Goal: Task Accomplishment & Management: Use online tool/utility

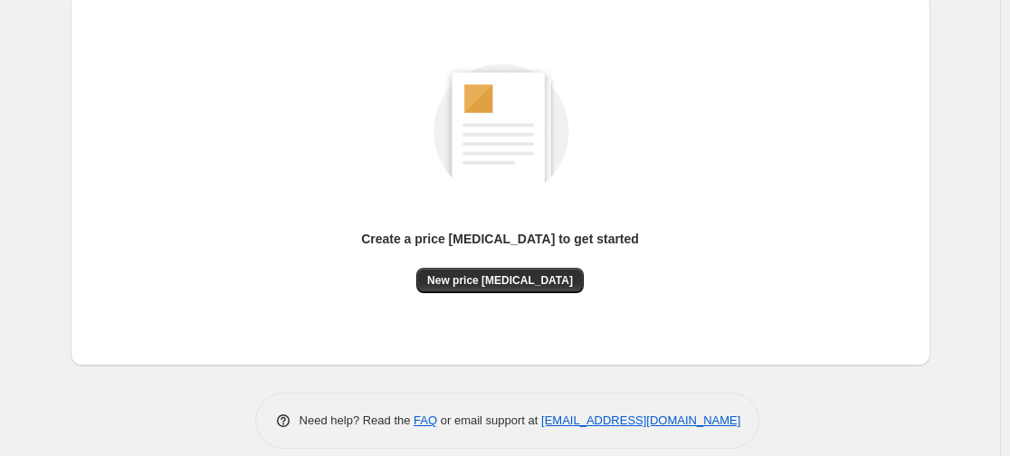
scroll to position [222, 0]
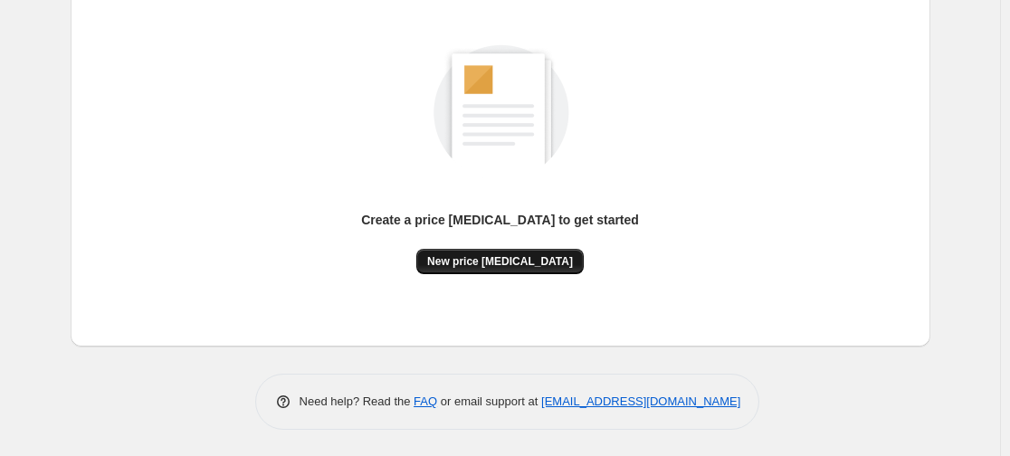
click at [505, 250] on button "New price change job" at bounding box center [499, 261] width 167 height 25
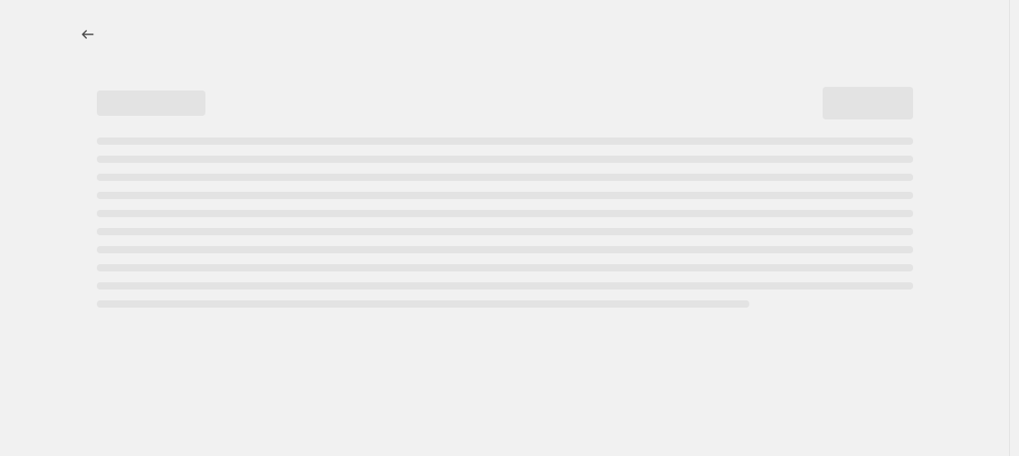
select select "percentage"
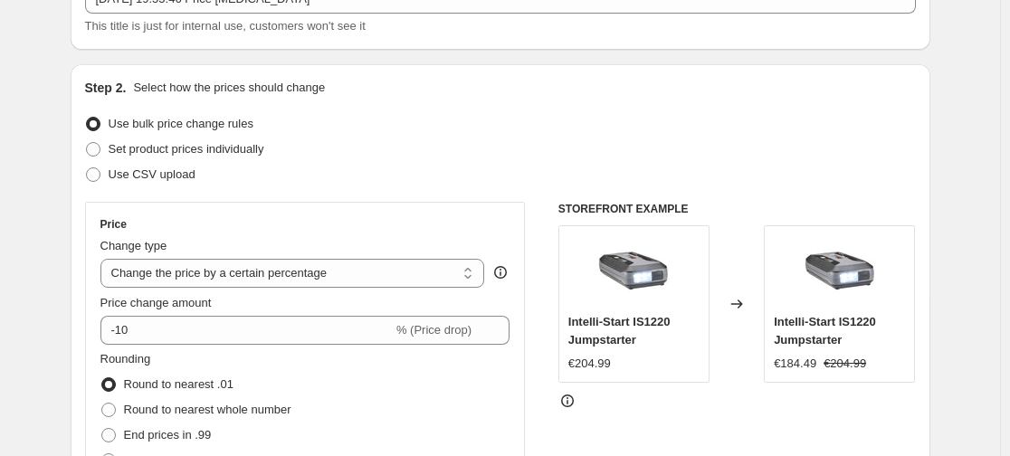
scroll to position [175, 0]
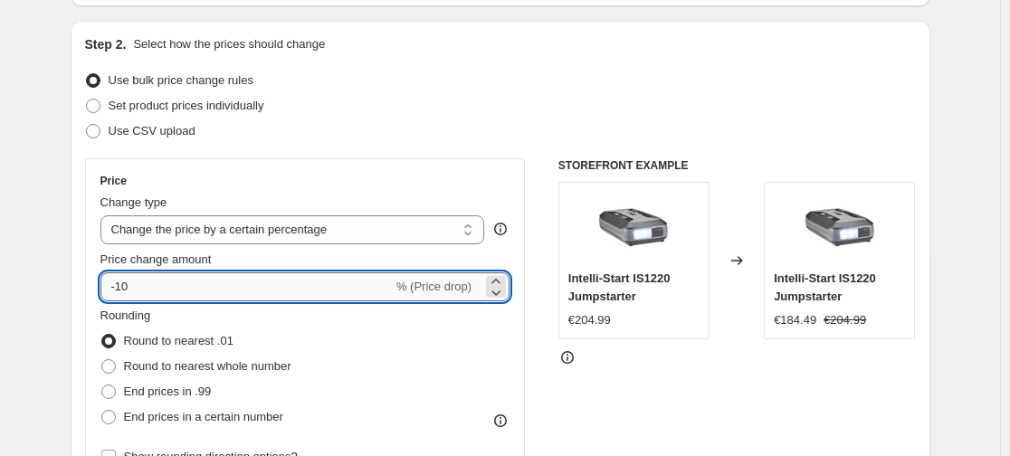
drag, startPoint x: 134, startPoint y: 289, endPoint x: 122, endPoint y: 289, distance: 11.8
click at [122, 289] on input "-10" at bounding box center [246, 286] width 292 height 29
type input "-50"
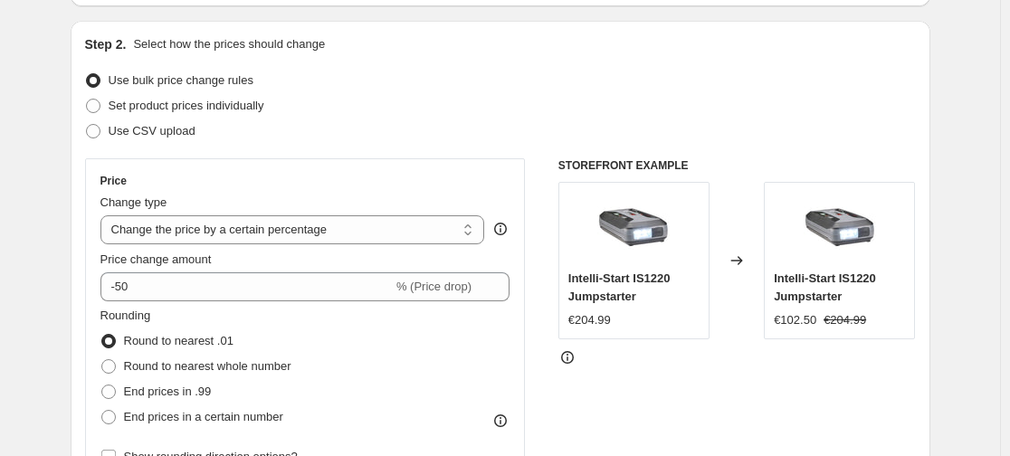
click at [84, 295] on div "Step 2. Select how the prices should change Use bulk price change rules Set pro…" at bounding box center [501, 338] width 860 height 635
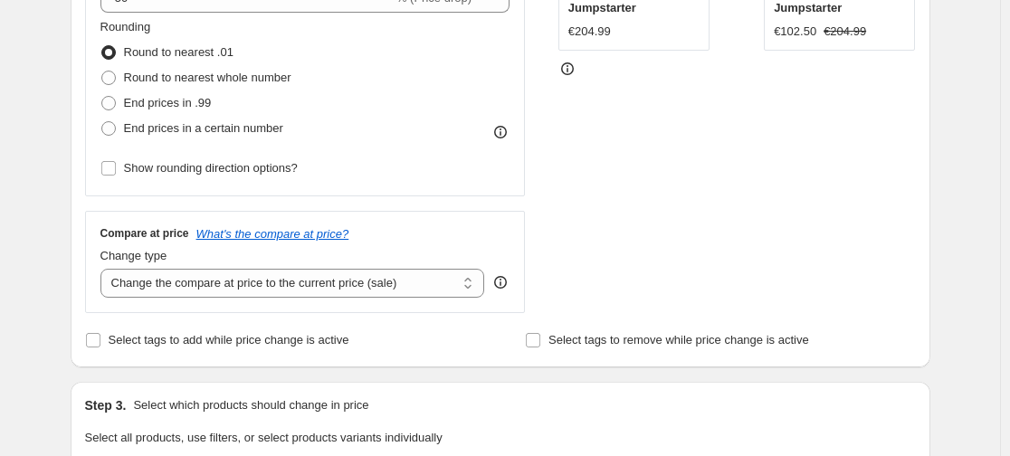
scroll to position [464, 0]
click at [152, 284] on select "Change the compare at price to the current price (sale) Change the compare at p…" at bounding box center [292, 282] width 385 height 29
select select "percentage"
click at [104, 268] on select "Change the compare at price to the current price (sale) Change the compare at p…" at bounding box center [292, 282] width 385 height 29
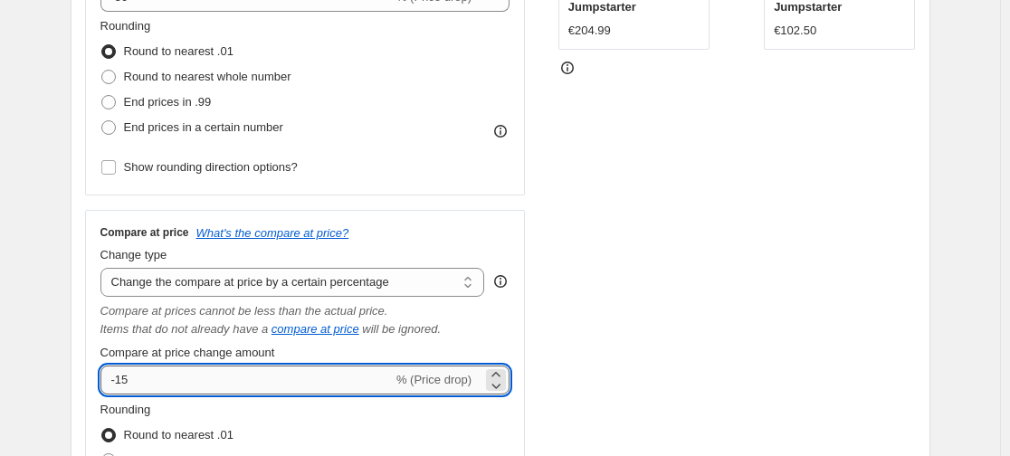
click at [121, 368] on input "-15" at bounding box center [246, 380] width 292 height 29
type input "-25"
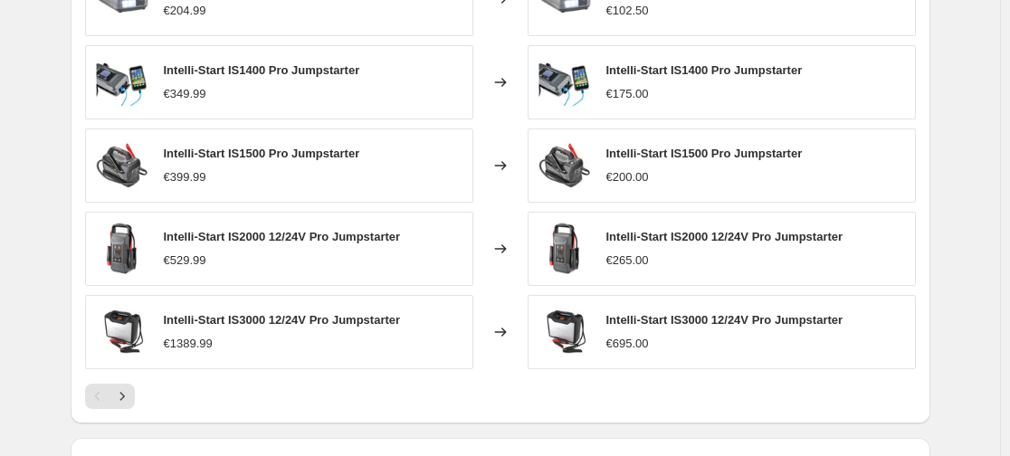
scroll to position [1621, 0]
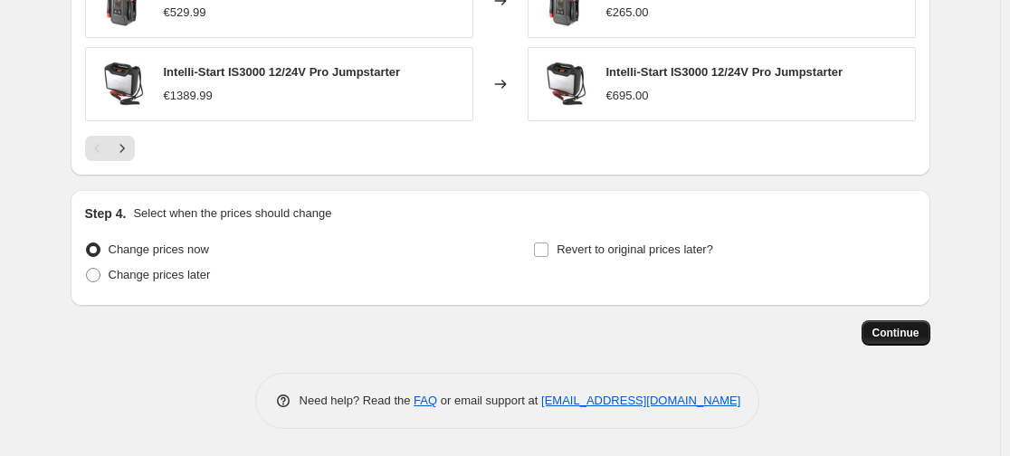
click at [926, 329] on button "Continue" at bounding box center [896, 332] width 69 height 25
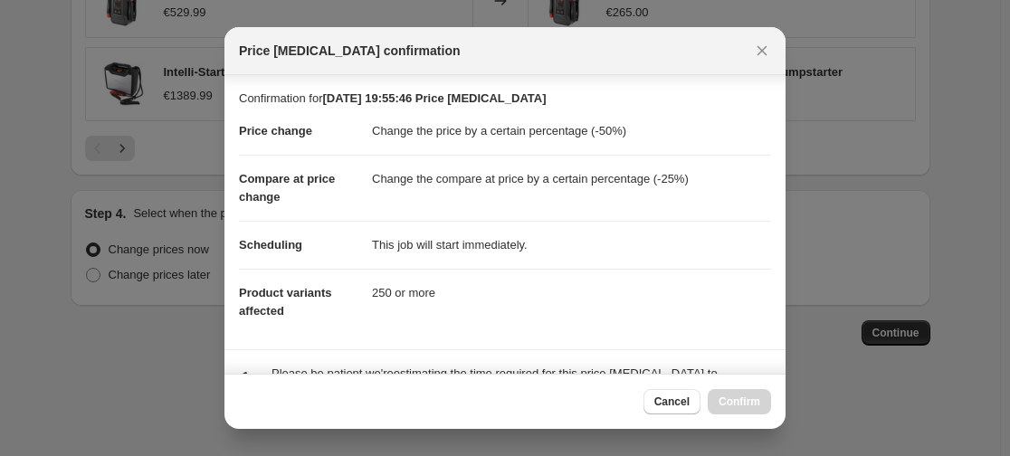
scroll to position [143, 0]
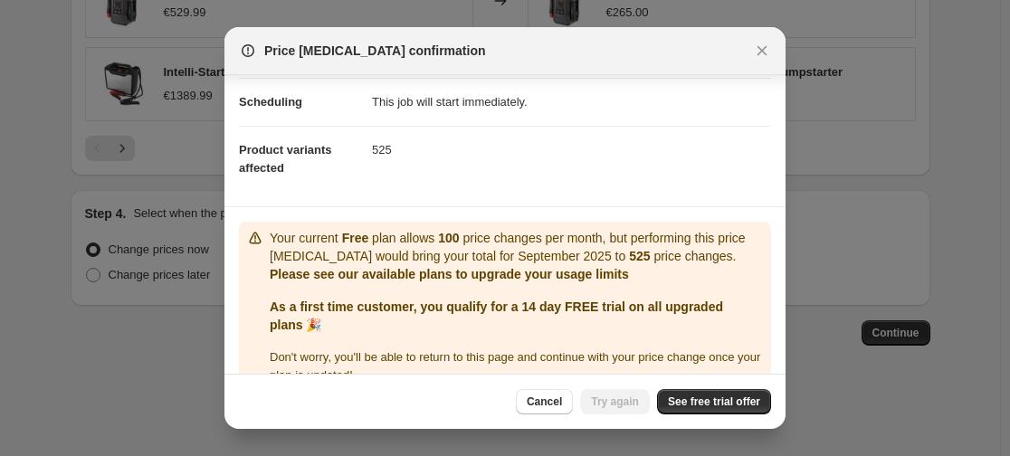
click at [726, 395] on span "See free trial offer" at bounding box center [714, 402] width 92 height 14
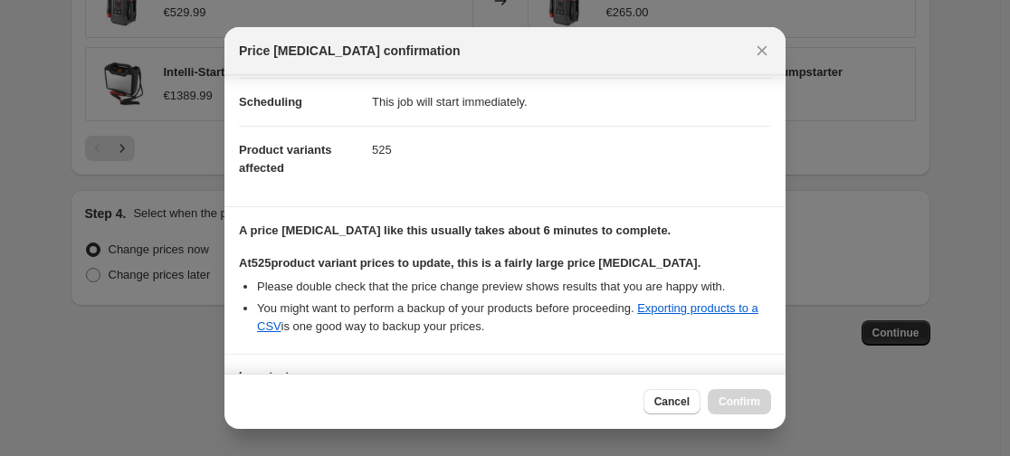
scroll to position [294, 0]
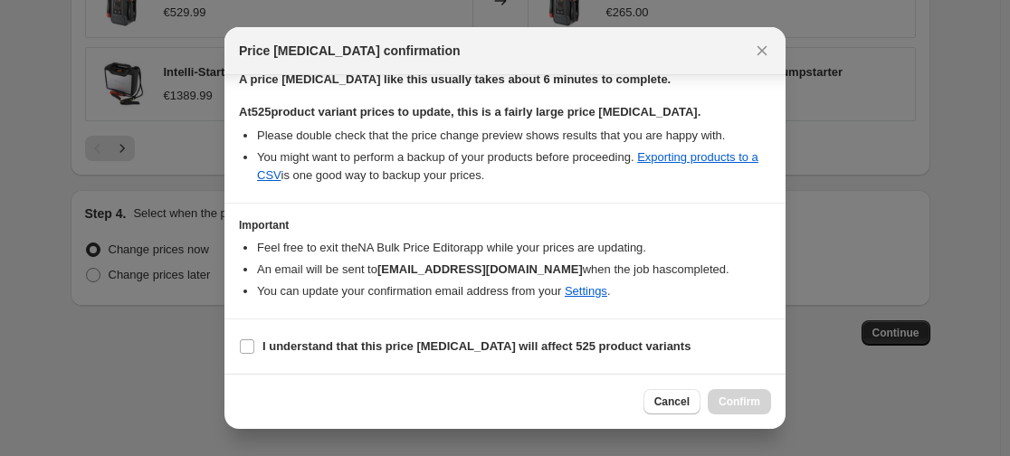
click at [332, 326] on section "I understand that this price change job will affect 525 product variants" at bounding box center [504, 346] width 561 height 54
click at [325, 350] on b "I understand that this price change job will affect 525 product variants" at bounding box center [476, 346] width 428 height 14
click at [254, 350] on input "I understand that this price change job will affect 525 product variants" at bounding box center [247, 346] width 14 height 14
checkbox input "true"
click at [735, 399] on span "Confirm" at bounding box center [740, 402] width 42 height 14
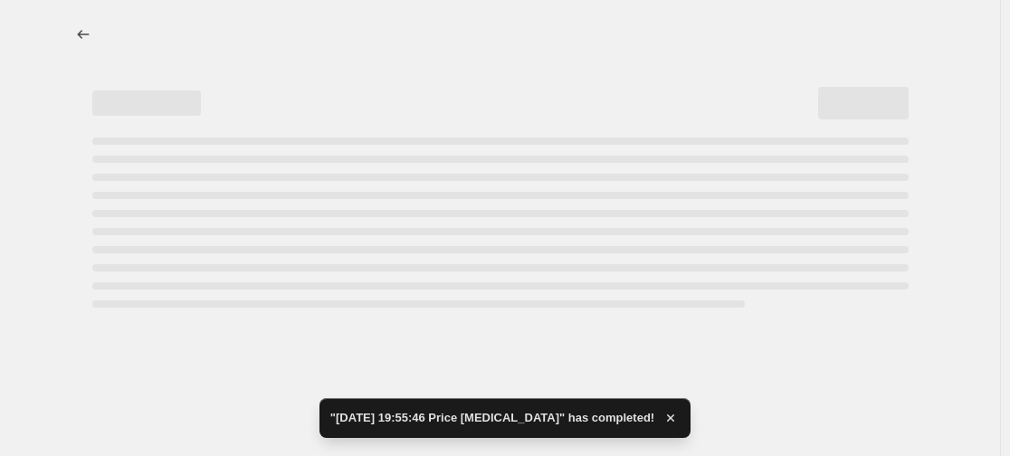
select select "percentage"
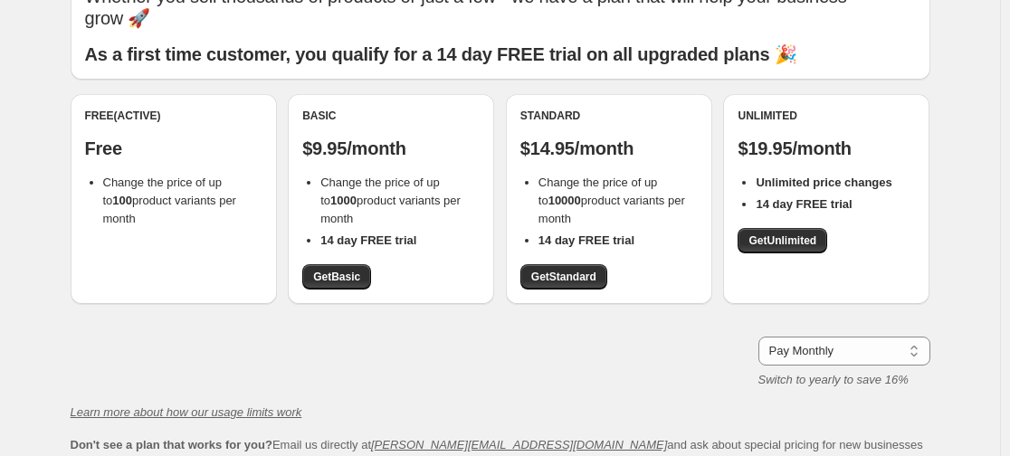
scroll to position [145, 0]
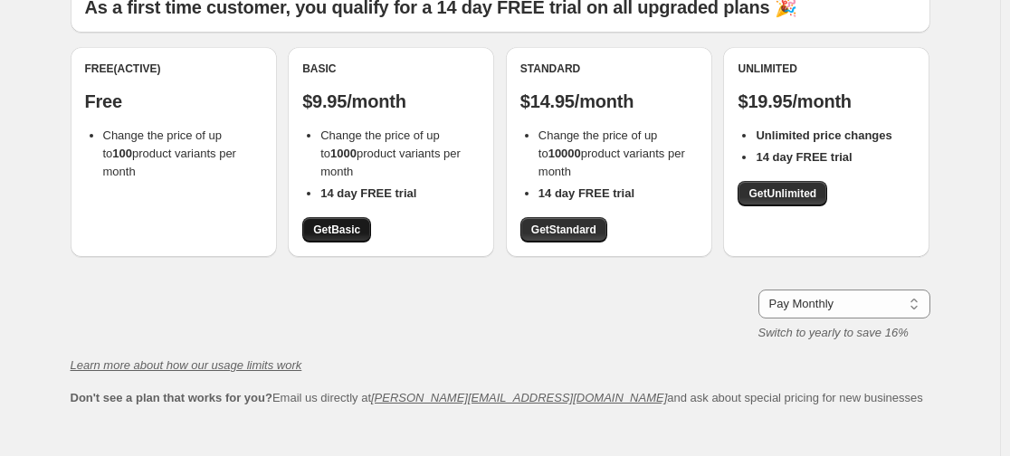
click at [350, 237] on link "Get Basic" at bounding box center [336, 229] width 69 height 25
